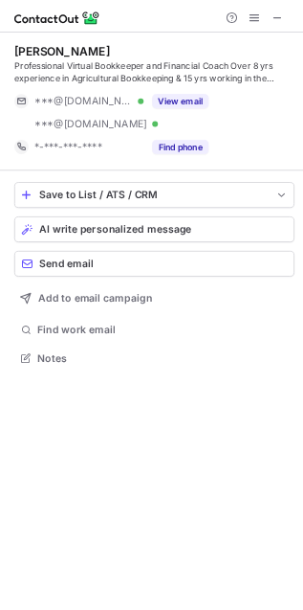
scroll to position [9, 9]
